Goal: Task Accomplishment & Management: Manage account settings

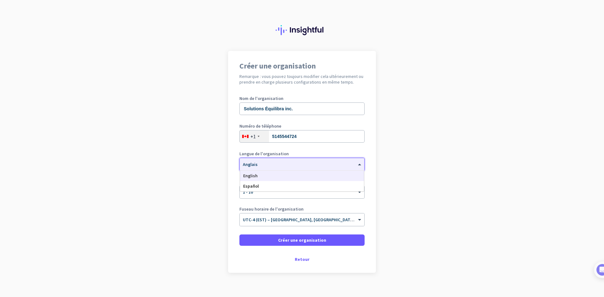
click at [252, 166] on font "Anglais" at bounding box center [250, 165] width 15 height 6
click at [256, 177] on div "Anglais" at bounding box center [302, 176] width 124 height 10
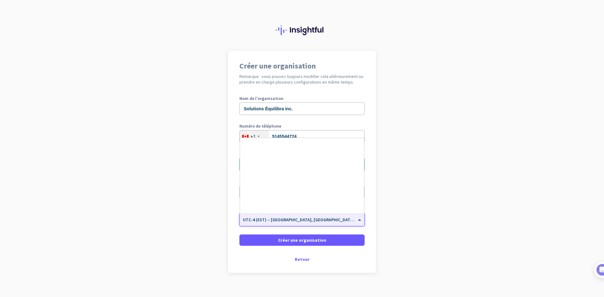
click at [347, 222] on div "× UTC-4 (EST) – [GEOGRAPHIC_DATA], [GEOGRAPHIC_DATA], [GEOGRAPHIC_DATA], [GEOGR…" at bounding box center [298, 219] width 117 height 5
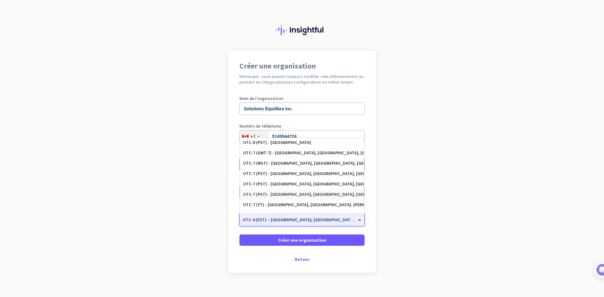
scroll to position [94, 0]
click at [281, 221] on font "UTC-4 (EST) – [GEOGRAPHIC_DATA], [GEOGRAPHIC_DATA], [GEOGRAPHIC_DATA], [GEOGRAP…" at bounding box center [341, 220] width 197 height 6
click at [323, 223] on div "× UTC-4 (EST) – [GEOGRAPHIC_DATA], [GEOGRAPHIC_DATA], [GEOGRAPHIC_DATA], [GEOGR…" at bounding box center [302, 220] width 125 height 13
click at [362, 218] on div "Créer une organisation Remarque : vous pouvez toujours modifier cela ultérieure…" at bounding box center [302, 162] width 148 height 222
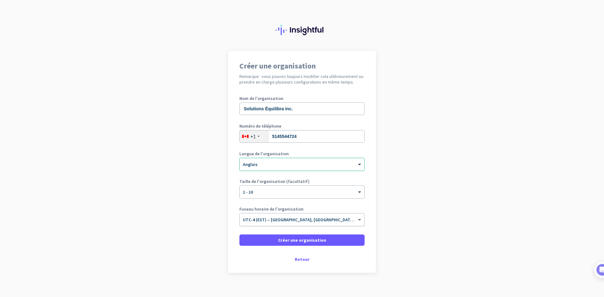
click at [359, 218] on span at bounding box center [360, 219] width 8 height 5
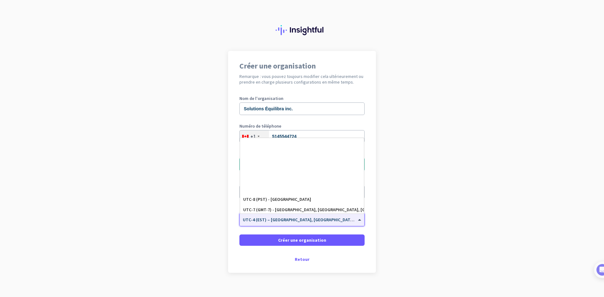
scroll to position [0, 0]
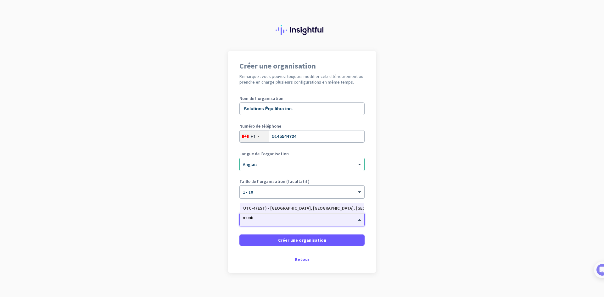
type input "montré"
click at [316, 209] on div "UTC-4 (EST) - [GEOGRAPHIC_DATA], [GEOGRAPHIC_DATA], [GEOGRAPHIC_DATA], [GEOGRAP…" at bounding box center [302, 208] width 118 height 5
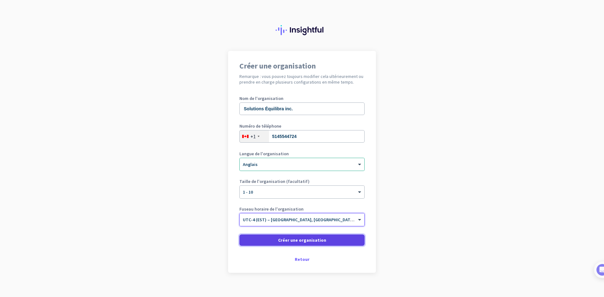
click at [312, 239] on font "Créer une organisation" at bounding box center [302, 240] width 48 height 6
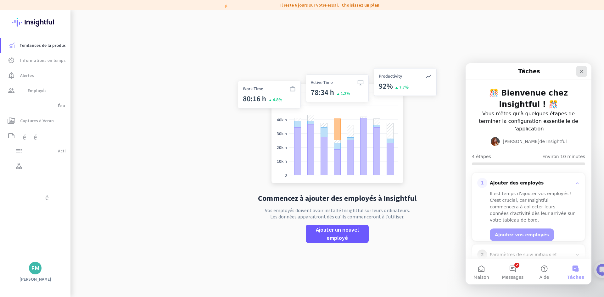
click at [582, 71] on icon "Fermer" at bounding box center [581, 71] width 3 height 3
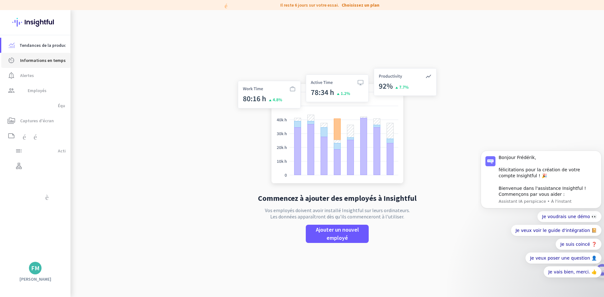
click at [27, 62] on font "Informations en temps réel" at bounding box center [47, 61] width 54 height 6
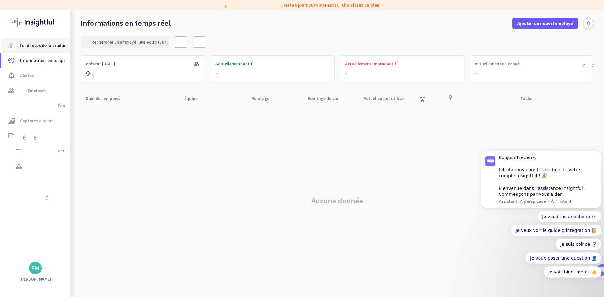
click at [35, 44] on font "Tendances de la productivité" at bounding box center [48, 45] width 57 height 6
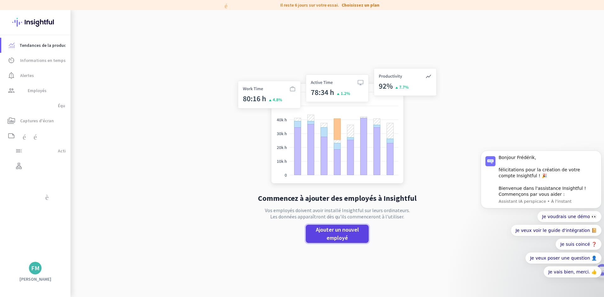
click at [335, 237] on font "Ajouter un nouvel employé" at bounding box center [337, 233] width 43 height 15
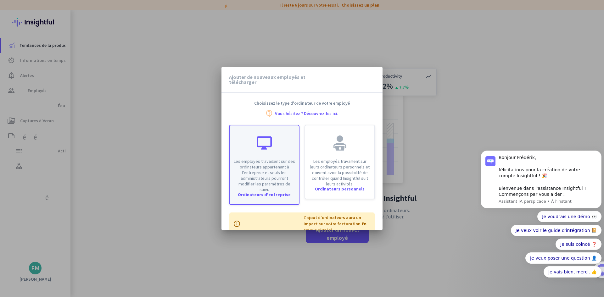
click at [261, 152] on div "Les employés travaillent sur des ordinateurs appartenant à l’entreprise et seul…" at bounding box center [264, 158] width 69 height 67
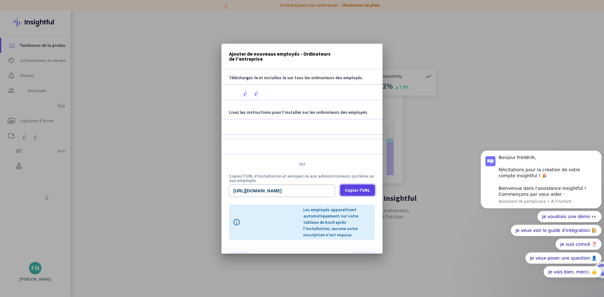
click at [357, 189] on font "Copier l'URL" at bounding box center [357, 190] width 25 height 6
click at [274, 92] on font "téléchargement_de_fichiers" at bounding box center [330, 93] width 188 height 8
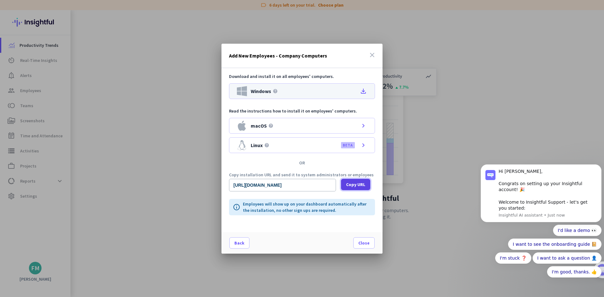
click at [349, 183] on span "Copy URL" at bounding box center [355, 184] width 19 height 6
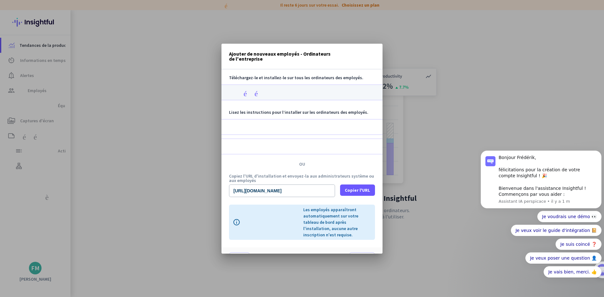
scroll to position [20, 0]
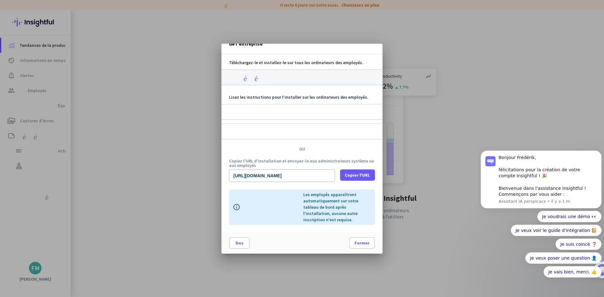
click at [458, 124] on div at bounding box center [302, 148] width 604 height 297
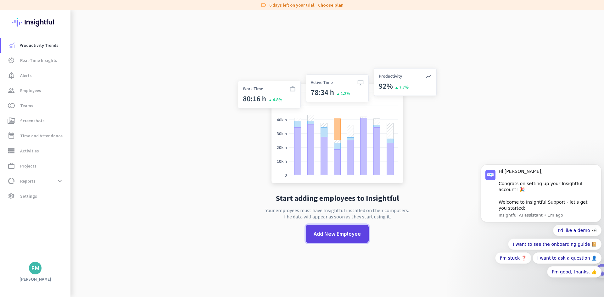
click at [330, 231] on span "Add New Employee" at bounding box center [337, 234] width 47 height 8
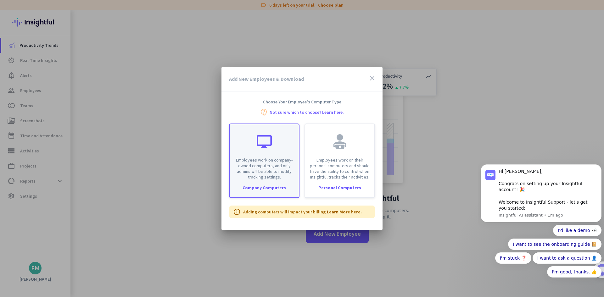
click at [278, 150] on div "Employees work on company-owned computers, and only admins will be able to modi…" at bounding box center [264, 152] width 69 height 56
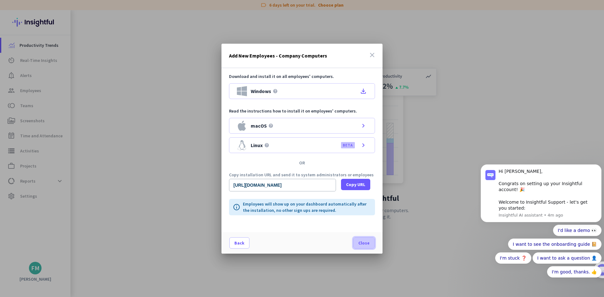
click at [364, 243] on span "Close" at bounding box center [363, 243] width 11 height 6
